Goal: Information Seeking & Learning: Learn about a topic

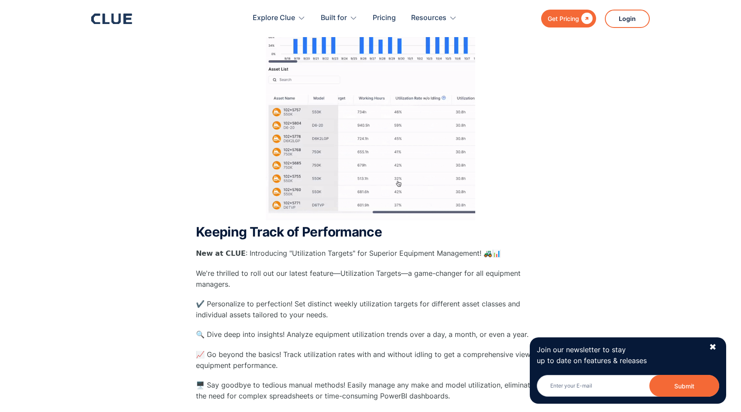
scroll to position [261, 0]
click at [714, 347] on div "✖" at bounding box center [712, 347] width 7 height 11
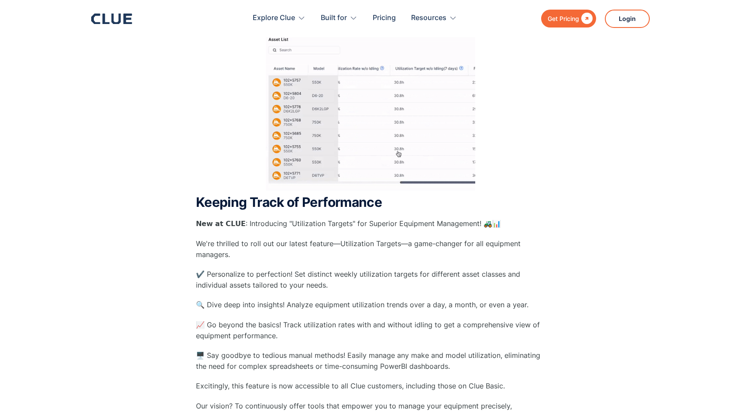
scroll to position [294, 0]
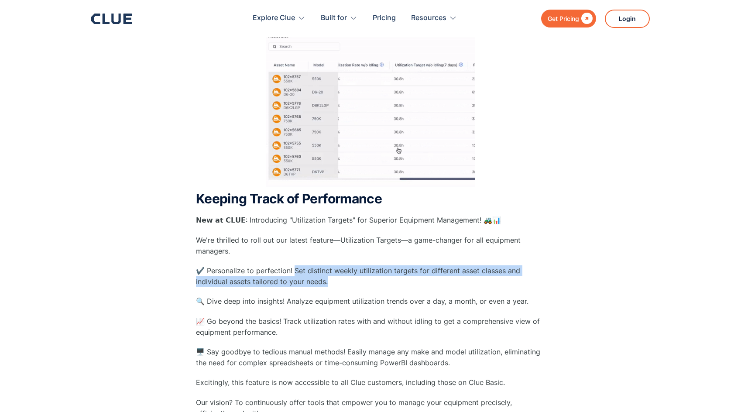
drag, startPoint x: 292, startPoint y: 270, endPoint x: 388, endPoint y: 277, distance: 96.7
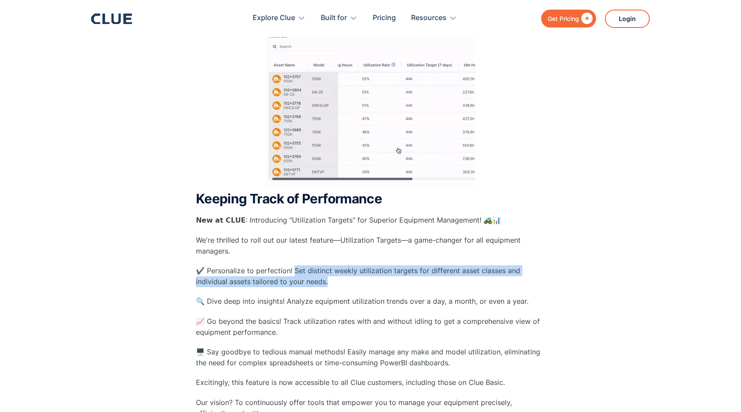
click at [388, 277] on p "✔️ Personalize to perfection! Set distinct weekly utilization targets for diffe…" at bounding box center [370, 276] width 349 height 22
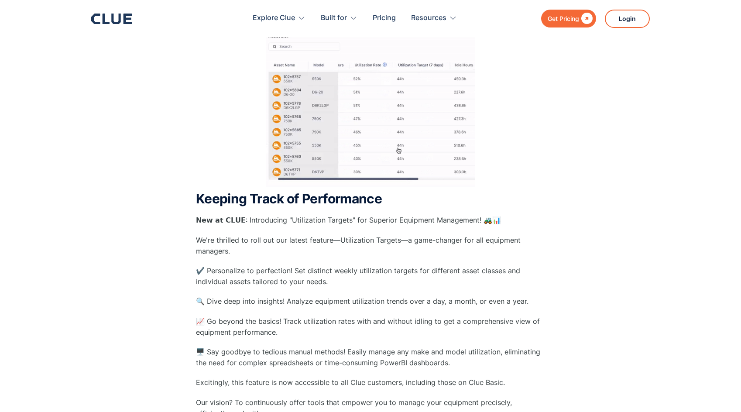
click at [223, 197] on strong "Keeping Track of Performance" at bounding box center [289, 199] width 186 height 16
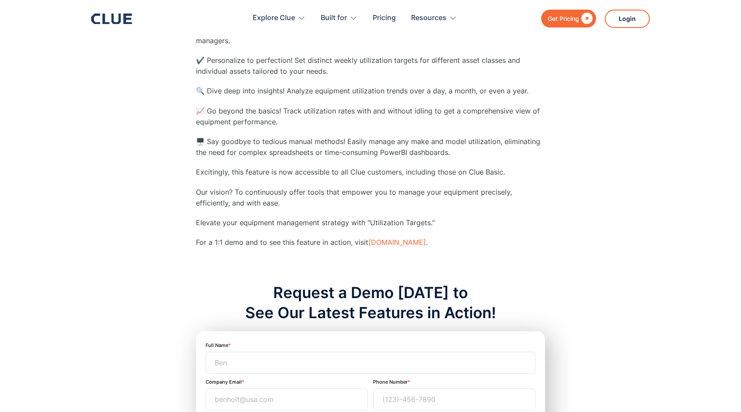
scroll to position [400, 0]
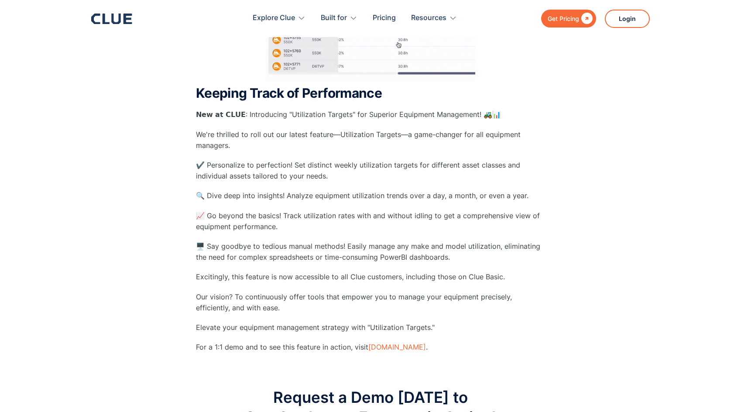
click at [321, 231] on p "📈 Go beyond the basics! Track utilization rates with and without idling to get …" at bounding box center [370, 221] width 349 height 22
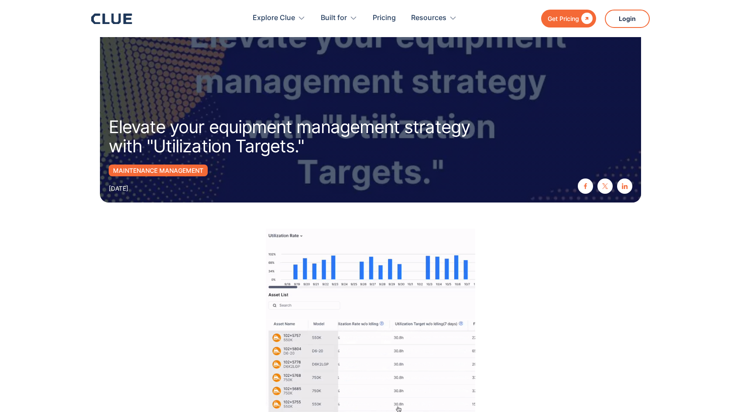
scroll to position [0, 0]
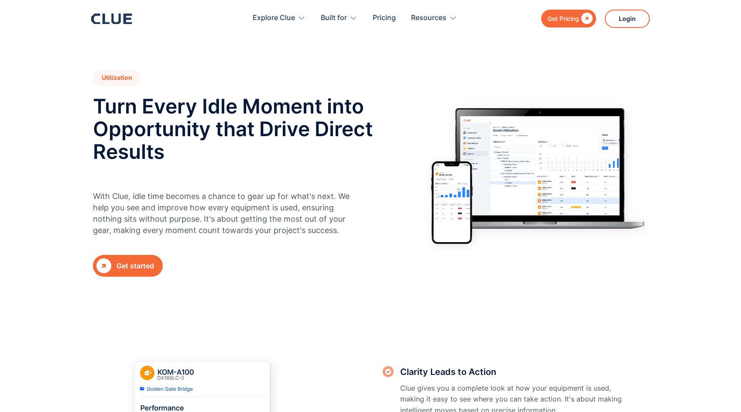
click at [344, 138] on h2 "Turn Every Idle Moment into Opportunity that Drive Direct Results" at bounding box center [233, 129] width 281 height 68
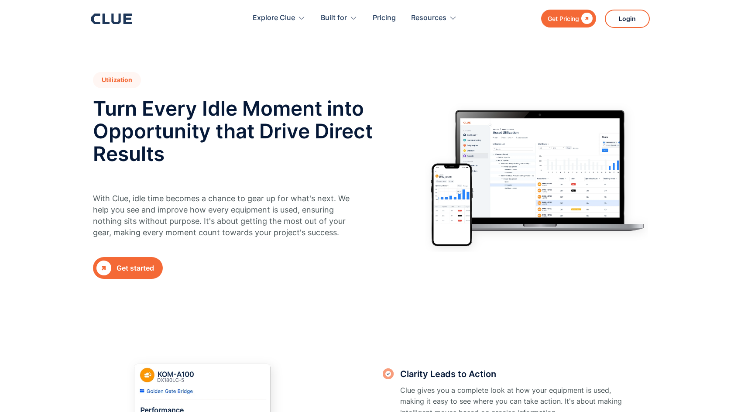
click at [243, 66] on section "Utilization Turn Every Idle Moment into Opportunity that Drive Direct Results W…" at bounding box center [370, 150] width 741 height 301
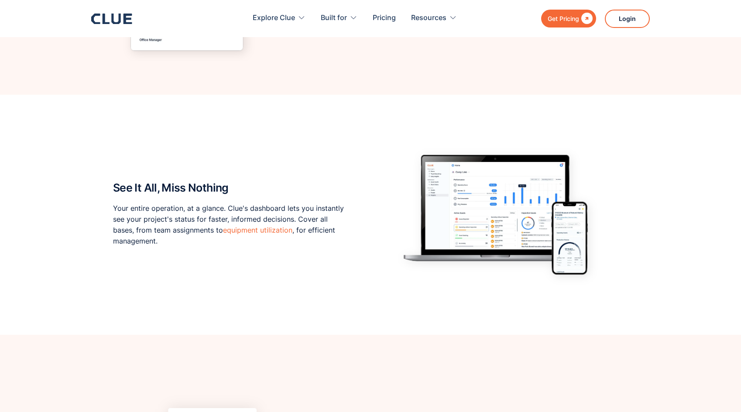
scroll to position [633, 0]
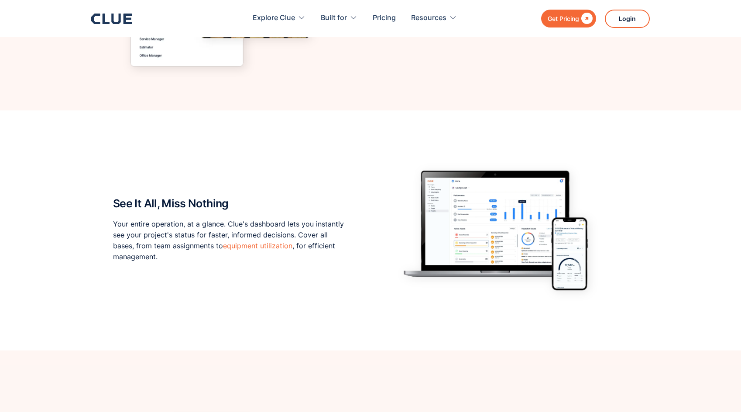
click at [226, 236] on p "Your entire operation, at a glance. Clue's dashboard lets you instantly see you…" at bounding box center [228, 241] width 231 height 44
click at [238, 242] on link "equipment utilization" at bounding box center [257, 245] width 69 height 9
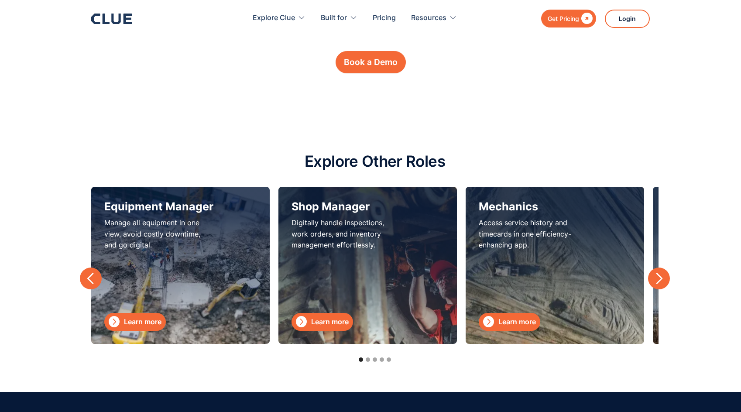
scroll to position [3034, 0]
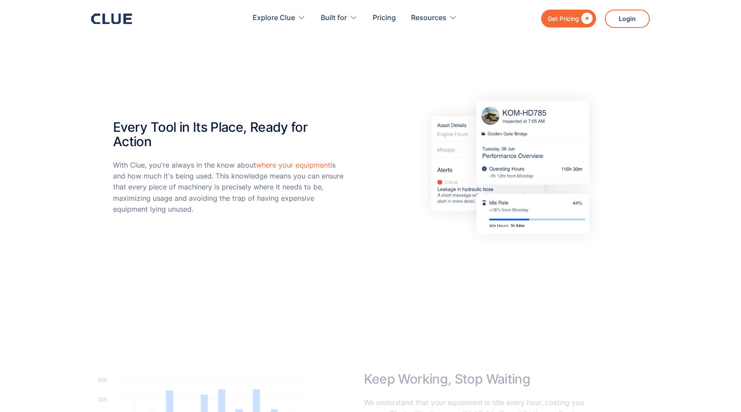
scroll to position [1432, 0]
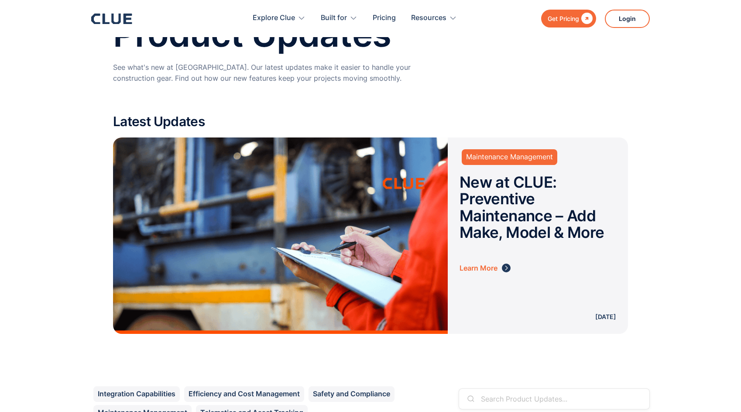
scroll to position [99, 0]
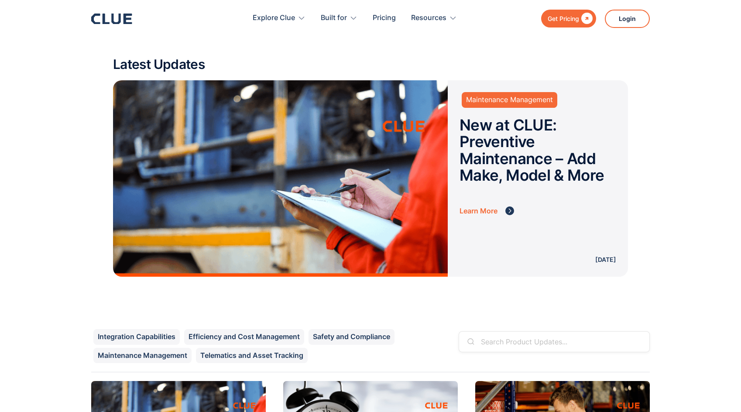
click at [512, 212] on img at bounding box center [509, 210] width 9 height 9
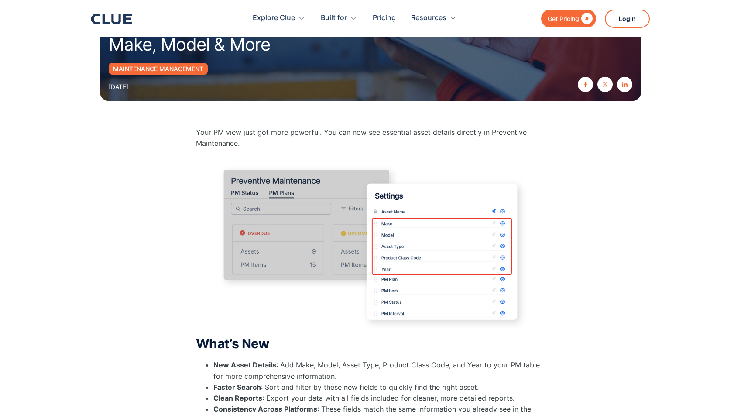
scroll to position [168, 0]
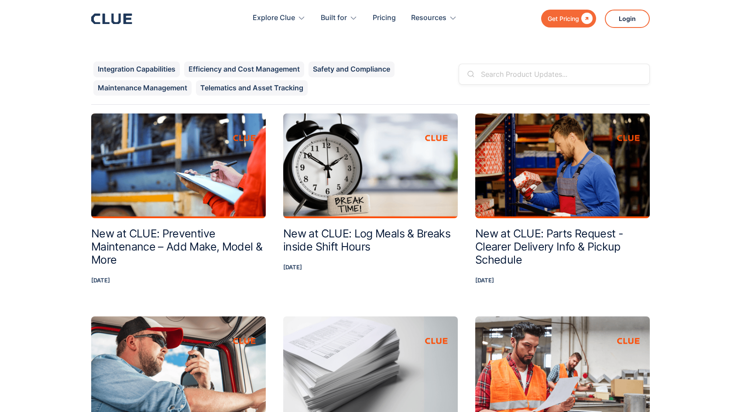
scroll to position [206, 0]
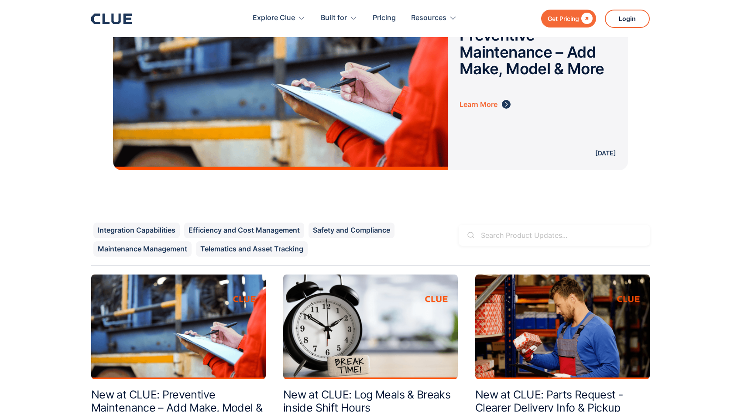
click at [504, 237] on input "Search" at bounding box center [554, 235] width 191 height 21
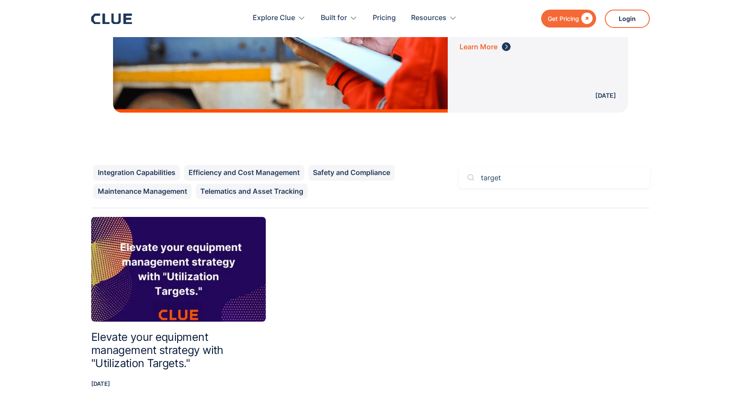
scroll to position [266, 0]
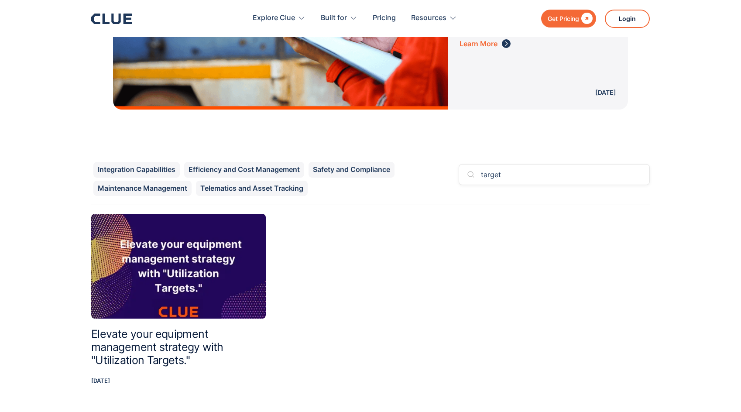
click at [214, 270] on img at bounding box center [178, 266] width 175 height 105
click at [529, 175] on input "target" at bounding box center [554, 174] width 191 height 21
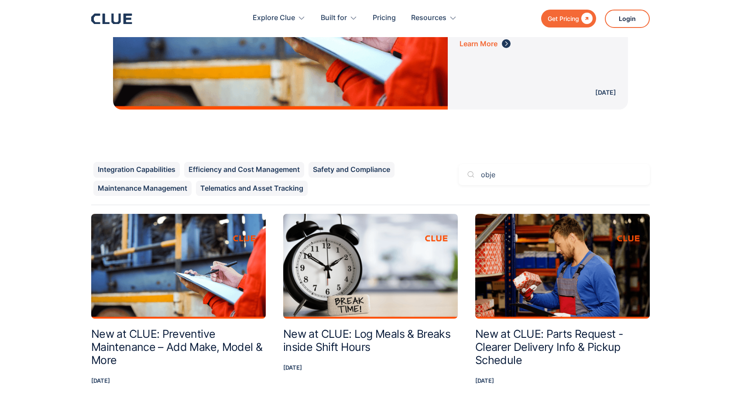
type input "objec"
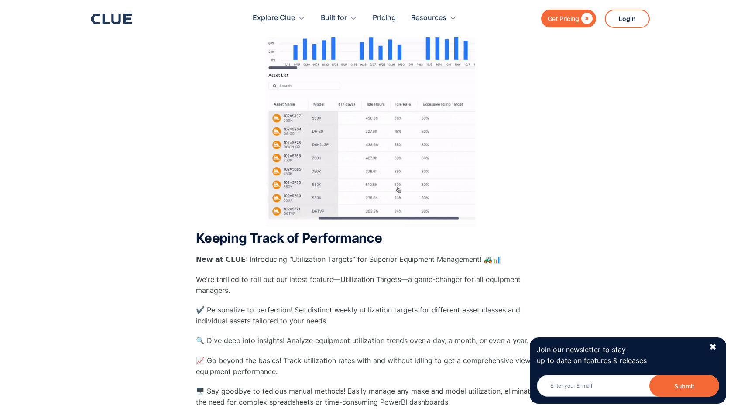
scroll to position [511, 0]
